Goal: Use online tool/utility: Utilize a website feature to perform a specific function

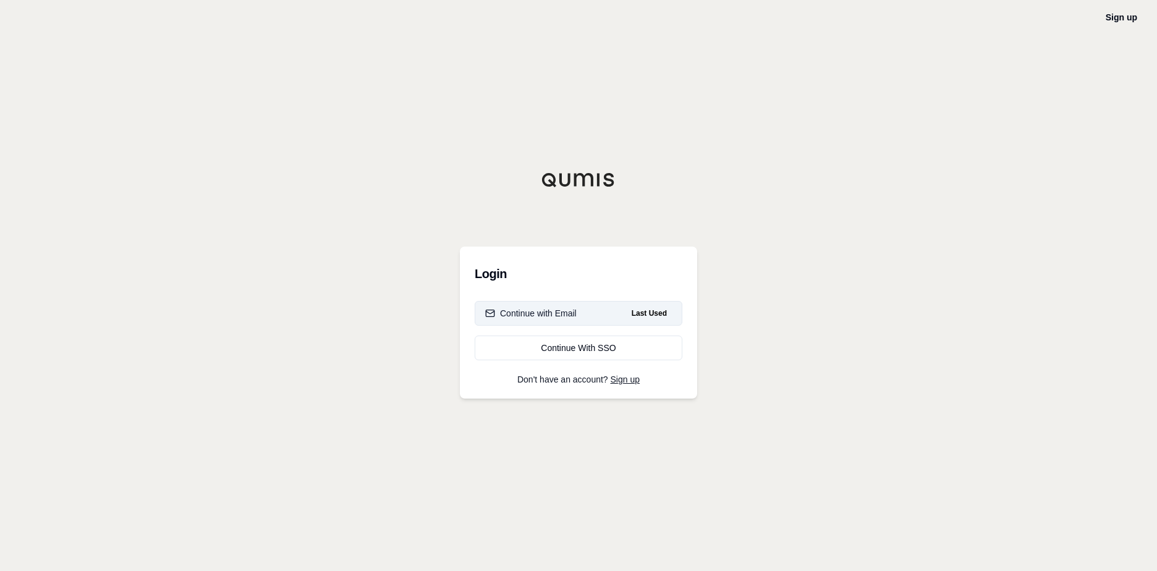
click at [663, 313] on span "Last Used" at bounding box center [649, 313] width 45 height 15
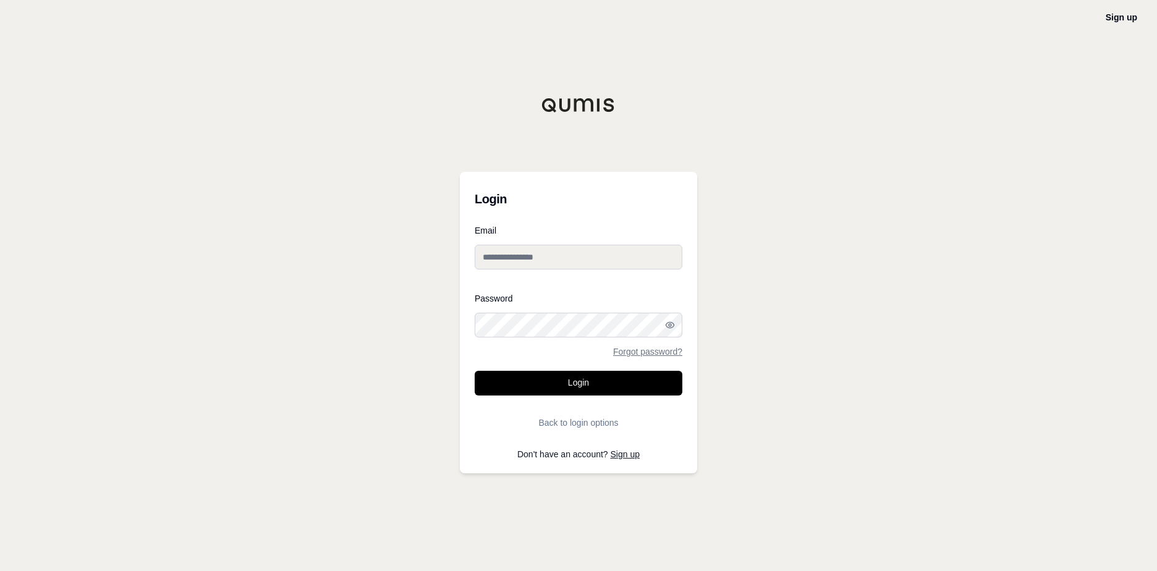
click at [560, 247] on input "Email" at bounding box center [579, 257] width 208 height 25
type input "**********"
click at [574, 390] on button "Login" at bounding box center [579, 383] width 208 height 25
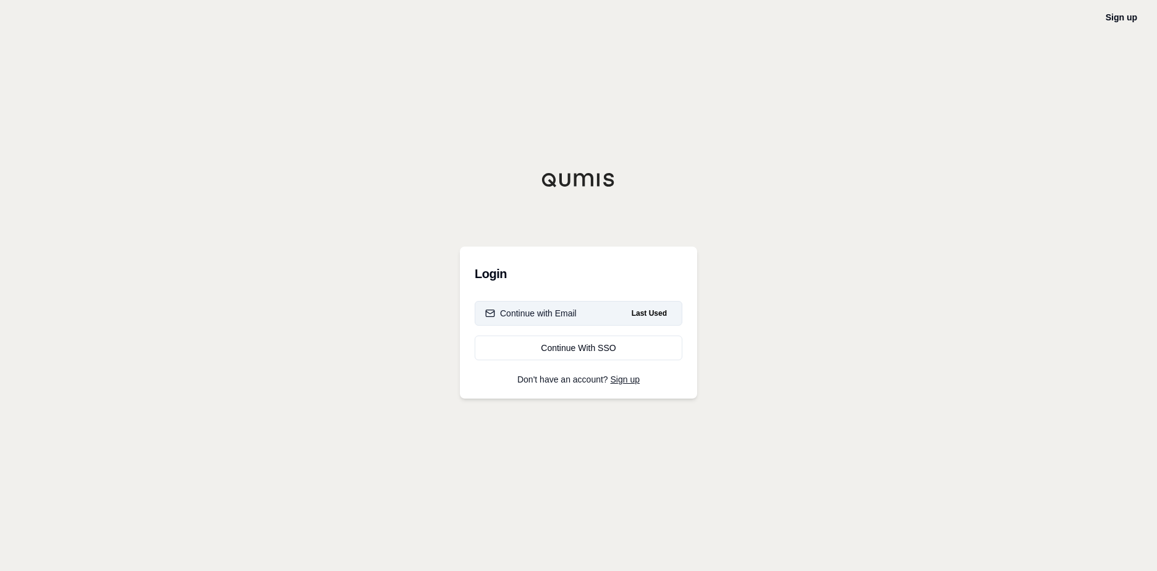
click at [542, 312] on div "Continue with Email" at bounding box center [531, 313] width 92 height 12
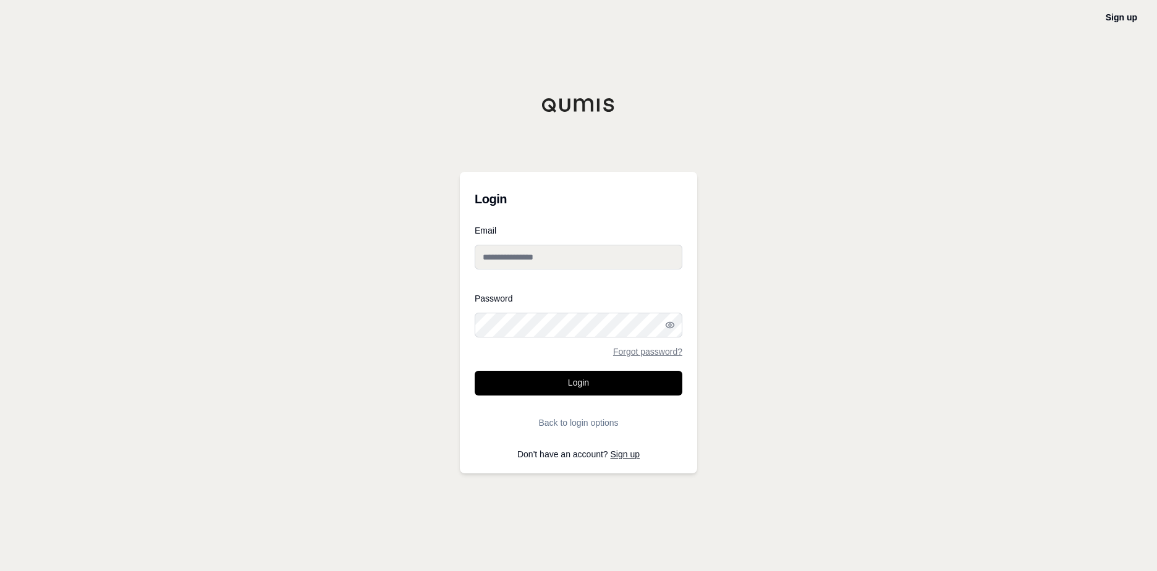
click at [549, 255] on input "Email" at bounding box center [579, 257] width 208 height 25
type input "**********"
click at [563, 385] on button "Login" at bounding box center [579, 383] width 208 height 25
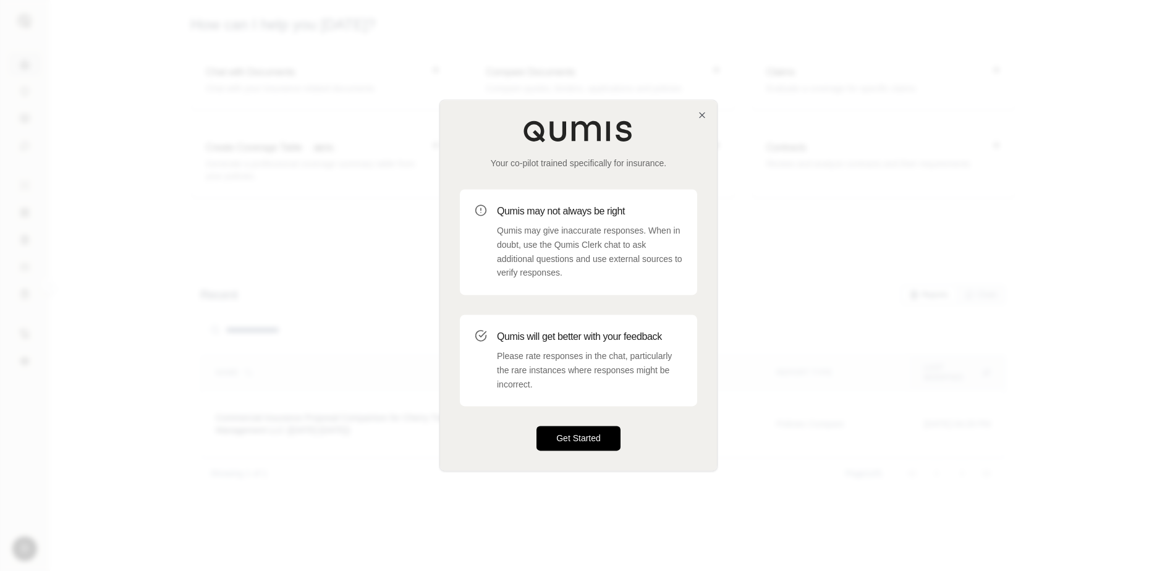
click at [601, 441] on button "Get Started" at bounding box center [579, 439] width 84 height 25
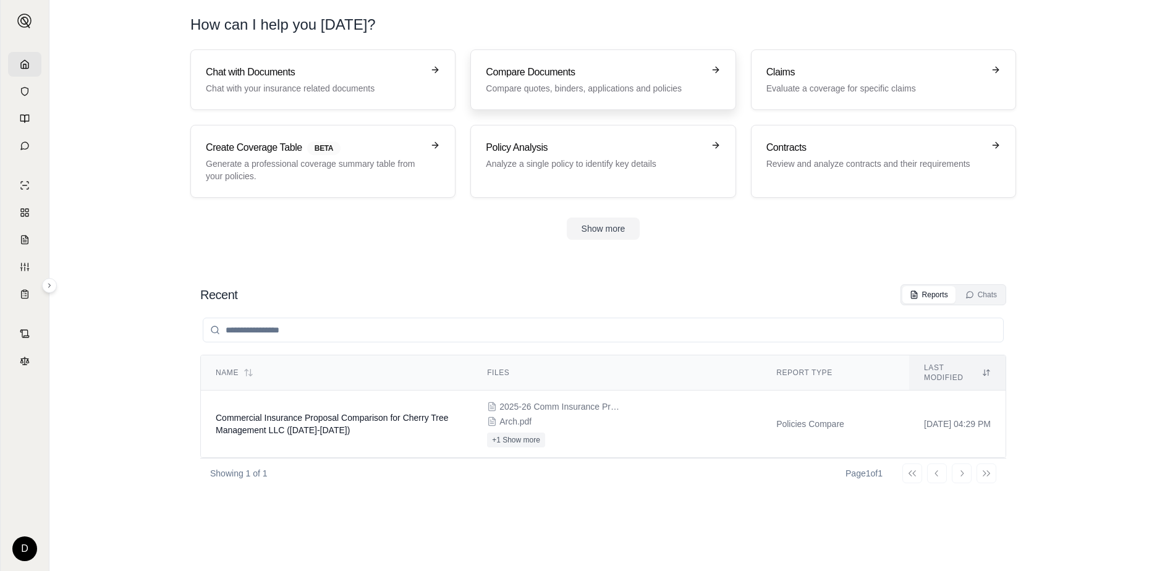
click at [589, 79] on h3 "Compare Documents" at bounding box center [594, 72] width 217 height 15
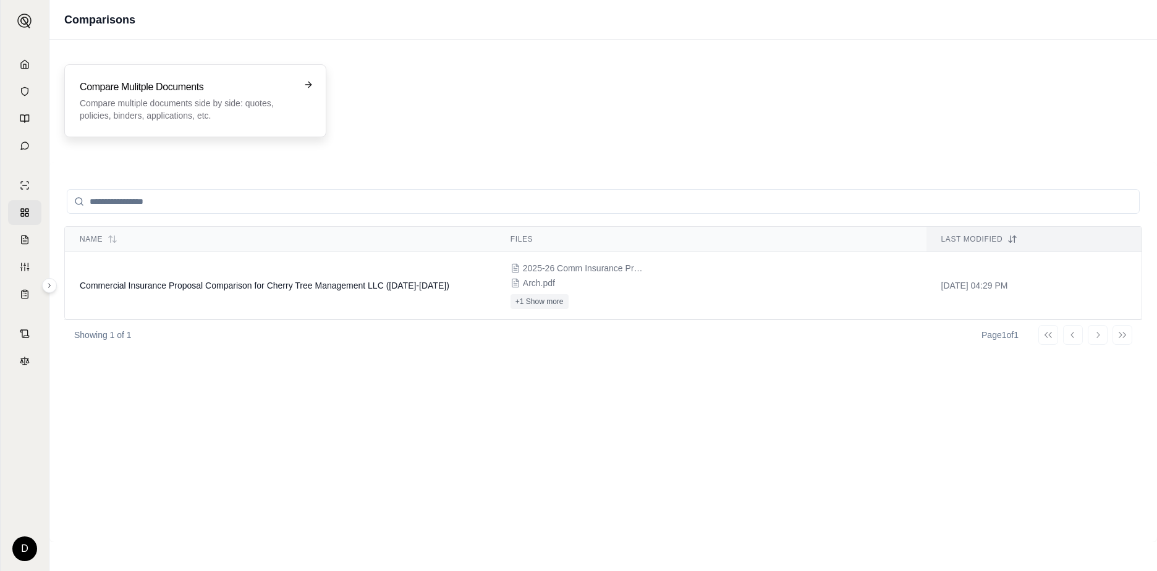
click at [288, 80] on h3 "Compare Mulitple Documents" at bounding box center [187, 87] width 214 height 15
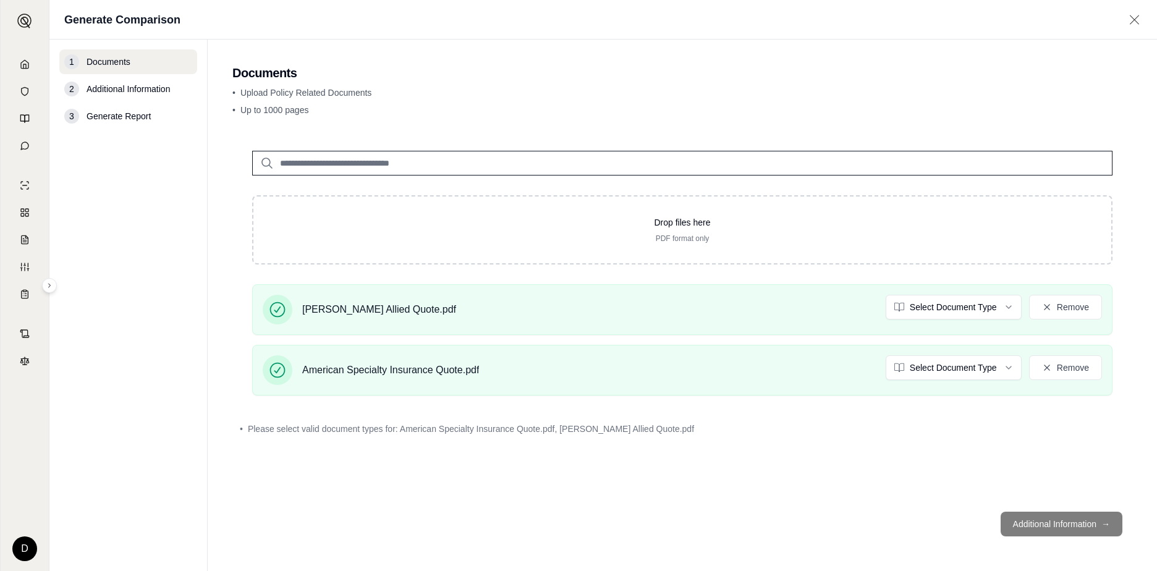
click at [1058, 525] on footer "Additional Information →" at bounding box center [682, 524] width 900 height 45
click at [842, 509] on footer "Additional Information →" at bounding box center [682, 524] width 900 height 45
click at [454, 162] on input "search" at bounding box center [682, 163] width 861 height 25
click at [734, 482] on div "Drop files here PDF format only [PERSON_NAME] Allied Quote.pdf Select Document …" at bounding box center [682, 316] width 900 height 371
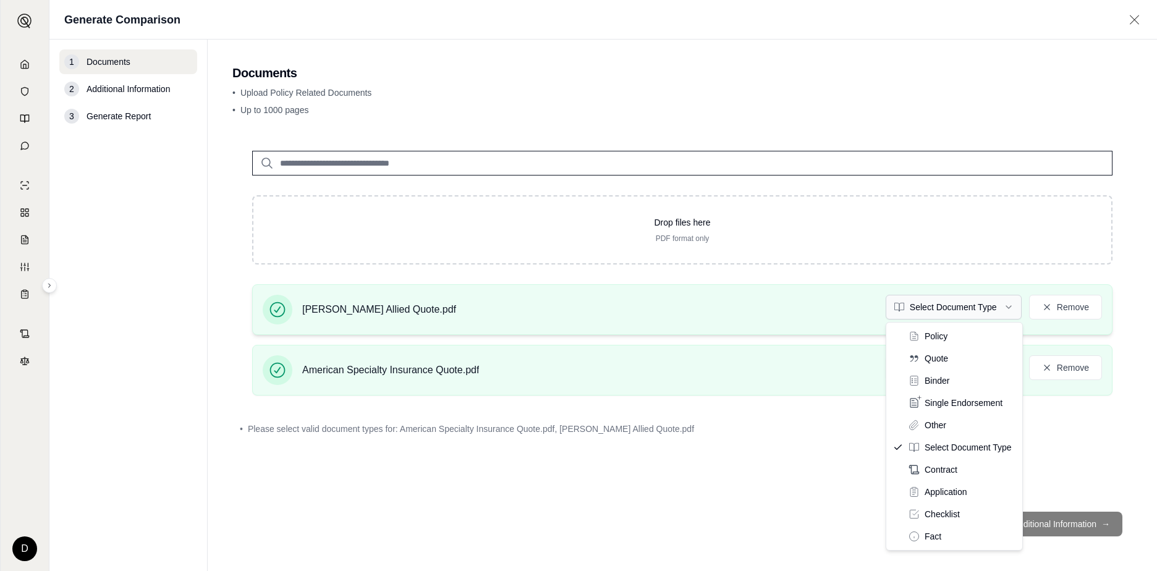
click at [1010, 308] on html "D Generate Comparison 1 Documents 2 Additional Information 3 Generate Report Do…" at bounding box center [578, 285] width 1157 height 571
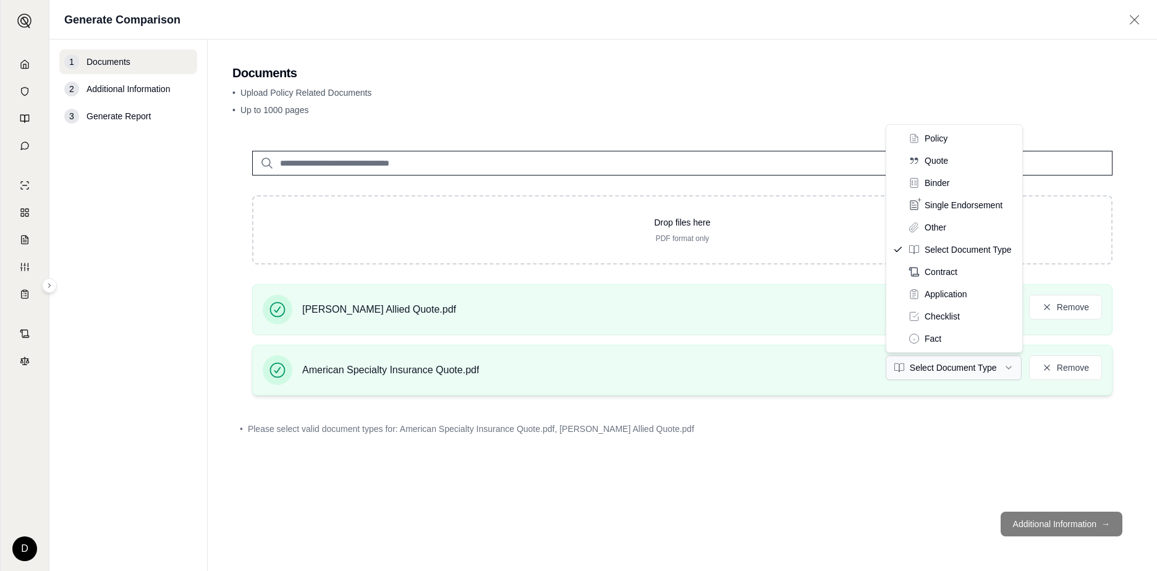
click at [1010, 372] on html "D Generate Comparison 1 Documents 2 Additional Information 3 Generate Report Do…" at bounding box center [578, 285] width 1157 height 571
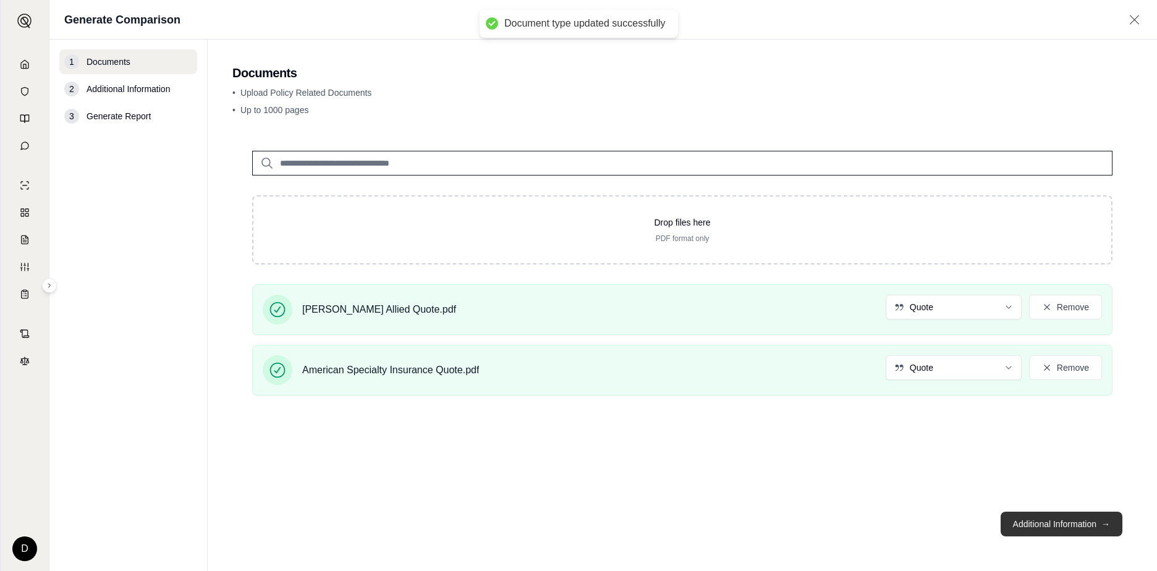
click at [1060, 529] on button "Additional Information →" at bounding box center [1062, 524] width 122 height 25
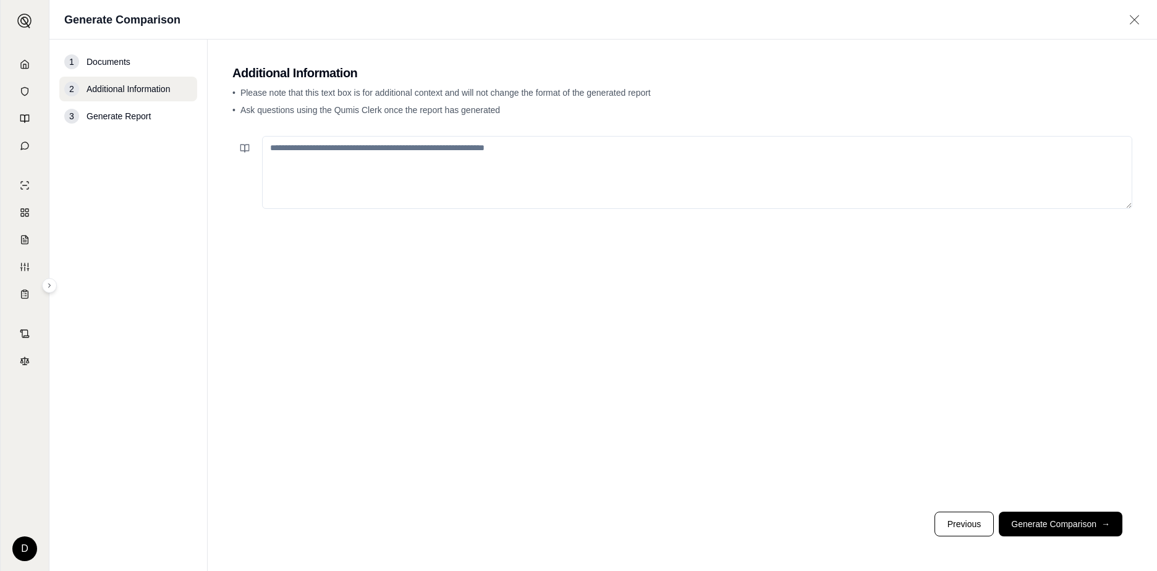
drag, startPoint x: 1062, startPoint y: 529, endPoint x: 1044, endPoint y: 530, distance: 18.6
click at [1062, 528] on button "Generate Comparison →" at bounding box center [1061, 524] width 124 height 25
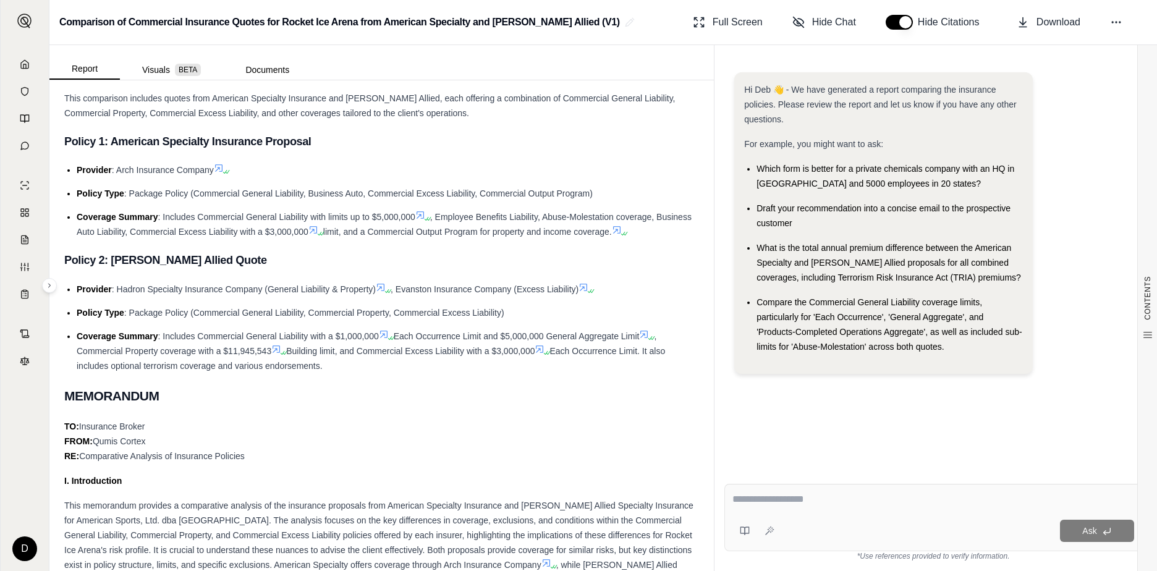
scroll to position [371, 0]
